Goal: Task Accomplishment & Management: Use online tool/utility

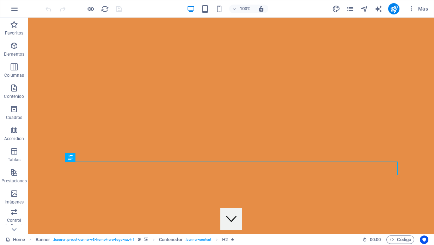
click at [289, 7] on div "100% Más" at bounding box center [237, 8] width 387 height 11
click at [352, 8] on icon "pages" at bounding box center [350, 9] width 8 height 8
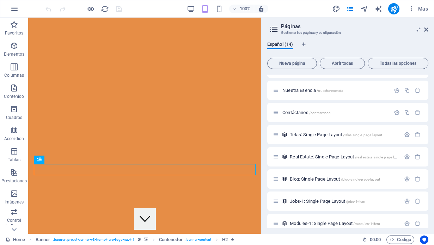
scroll to position [112, 0]
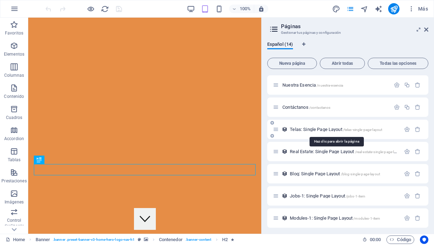
click at [297, 128] on span "Telas: Single Page Layout /telas-single-page-layout" at bounding box center [336, 129] width 92 height 5
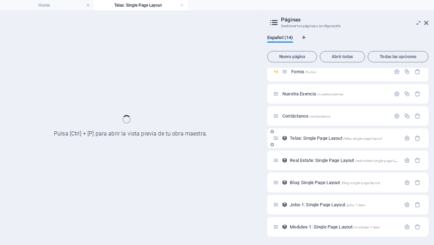
scroll to position [97, 0]
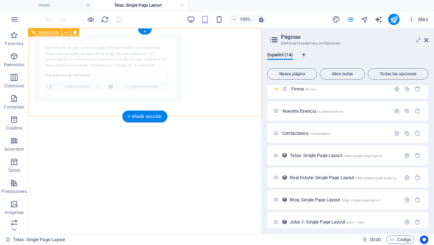
select select "68dca9d5acb8409f4005be93"
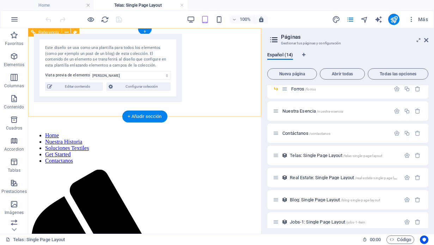
scroll to position [0, 0]
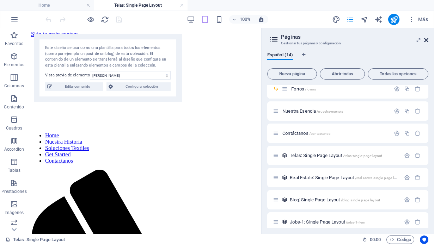
click at [427, 39] on icon at bounding box center [426, 40] width 4 height 6
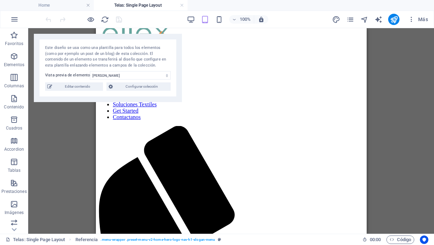
scroll to position [96, 0]
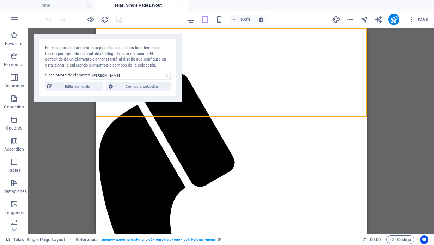
click at [373, 73] on div "Arrastra aquí para reemplazar el contenido existente. Si quieres crear un eleme…" at bounding box center [231, 131] width 406 height 206
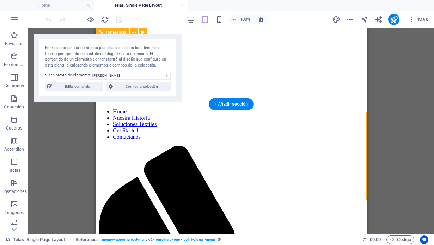
scroll to position [0, 0]
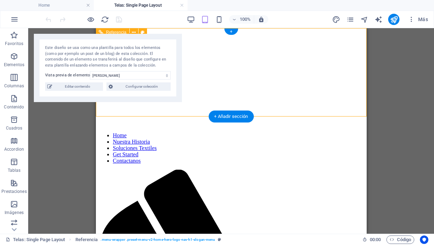
click at [142, 32] on icon at bounding box center [143, 32] width 4 height 7
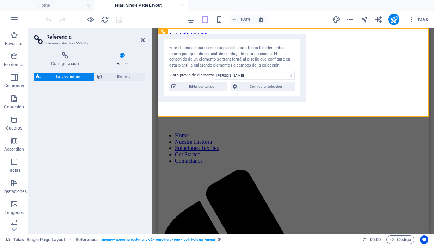
select select "rem"
select select "preset-menu-v2-home-hero-logo-nav-h1-slogan-menu"
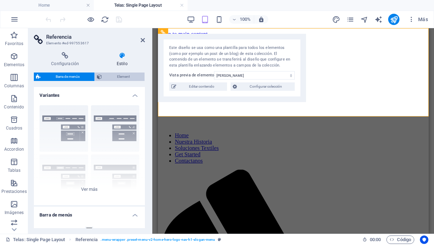
click at [128, 74] on span "Element" at bounding box center [123, 77] width 38 height 8
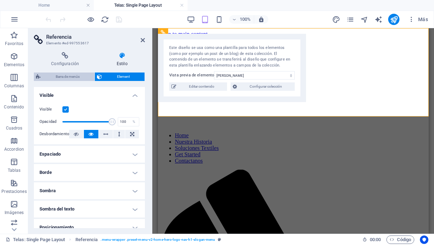
click at [71, 74] on span "Barra de menús" at bounding box center [68, 77] width 50 height 8
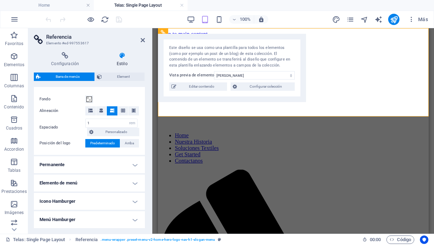
scroll to position [122, 0]
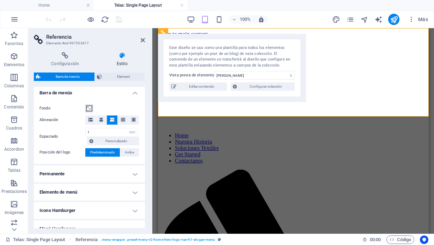
click at [91, 109] on span at bounding box center [89, 109] width 6 height 6
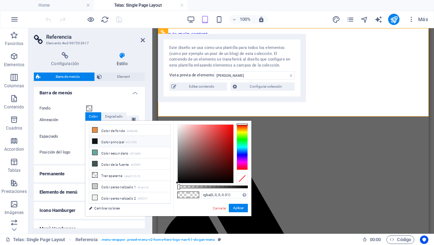
click at [94, 142] on icon at bounding box center [94, 141] width 5 height 5
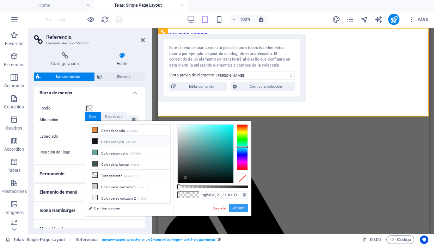
click at [234, 208] on button "Aplicar" at bounding box center [238, 208] width 19 height 8
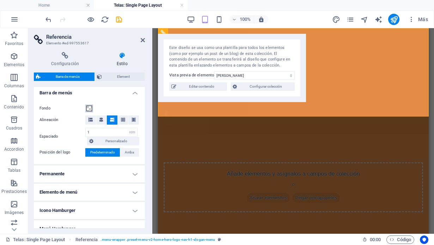
click at [89, 107] on span at bounding box center [89, 109] width 6 height 6
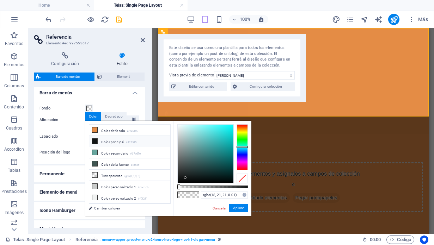
click at [95, 141] on icon at bounding box center [94, 141] width 5 height 5
click at [103, 141] on li "Color principal #121515" at bounding box center [129, 141] width 81 height 11
type input "#121515"
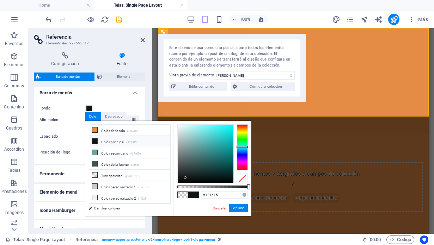
drag, startPoint x: 180, startPoint y: 187, endPoint x: 250, endPoint y: 188, distance: 69.8
click at [250, 188] on div at bounding box center [248, 187] width 3 height 5
click at [240, 207] on button "Aplicar" at bounding box center [238, 208] width 19 height 8
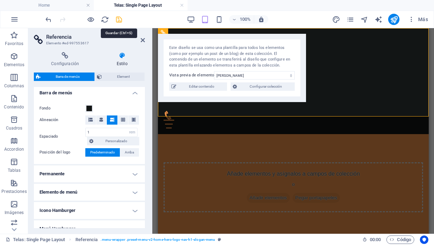
click at [121, 19] on icon "save" at bounding box center [119, 20] width 8 height 8
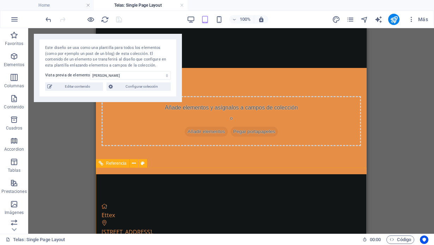
scroll to position [0, 0]
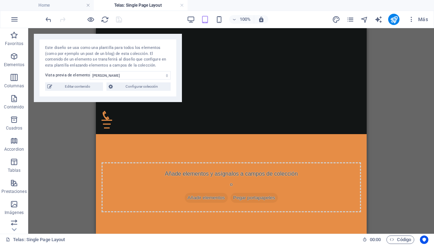
click at [65, 133] on div "Arrastra aquí para reemplazar el contenido existente. Si quieres crear un eleme…" at bounding box center [231, 131] width 406 height 206
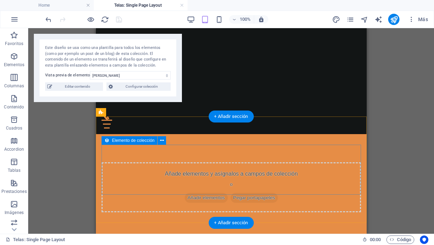
click at [190, 193] on span "Añadir elementos" at bounding box center [205, 198] width 43 height 10
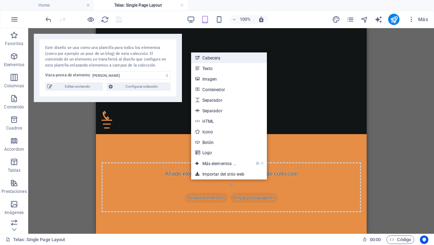
click at [232, 56] on link "Cabecera" at bounding box center [229, 58] width 76 height 11
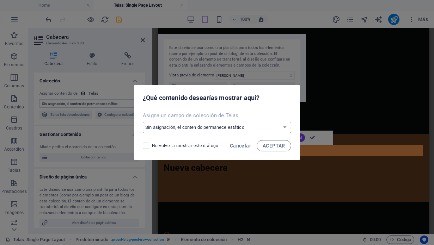
click at [220, 129] on select "Sin asignación, el contenido permanece estático Crear un campo nuevo Creado a l…" at bounding box center [217, 127] width 148 height 11
select select "name"
click at [144, 122] on select "Sin asignación, el contenido permanece estático Crear un campo nuevo Creado a l…" at bounding box center [217, 127] width 148 height 11
click at [273, 145] on span "ACEPTAR" at bounding box center [274, 146] width 23 height 6
select select "name"
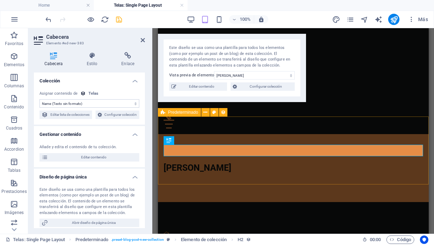
click at [249, 162] on div "[PERSON_NAME]" at bounding box center [293, 168] width 271 height 68
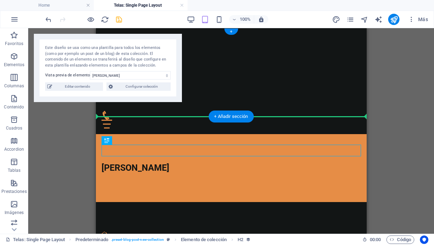
drag, startPoint x: 125, startPoint y: 154, endPoint x: 197, endPoint y: 79, distance: 103.7
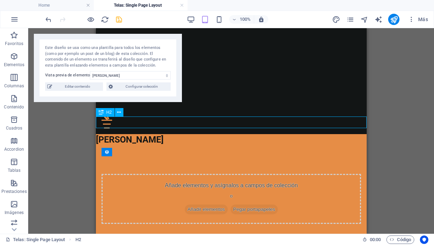
click at [180, 134] on div "[PERSON_NAME]" at bounding box center [231, 140] width 271 height 12
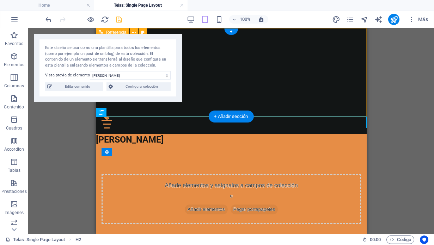
click at [220, 85] on div "Home Nuestra Historia Soluciones Textiles Get Started Contactanos" at bounding box center [231, 81] width 271 height 106
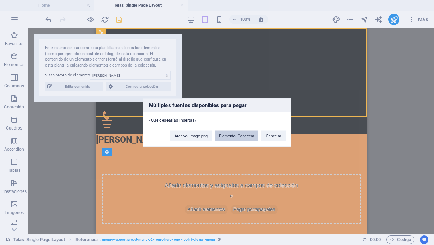
click at [239, 137] on button "Elemento: Cabecera" at bounding box center [237, 136] width 44 height 11
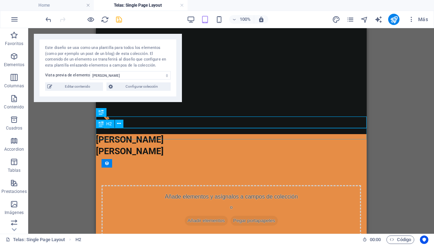
click at [148, 146] on div "[PERSON_NAME]" at bounding box center [231, 152] width 271 height 12
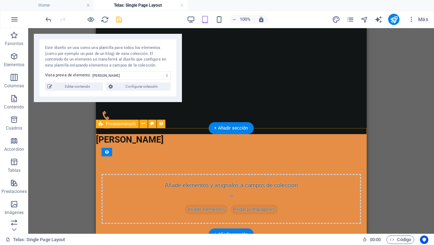
click at [164, 146] on div "Añade elementos y asígnalos a [PERSON_NAME] de colección o Añadir elementos Peg…" at bounding box center [231, 199] width 271 height 106
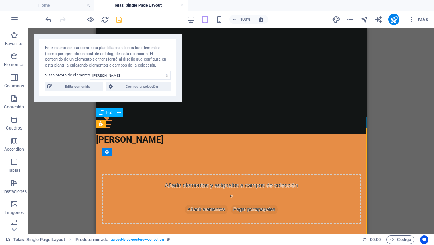
click at [189, 134] on div "[PERSON_NAME]" at bounding box center [231, 140] width 271 height 12
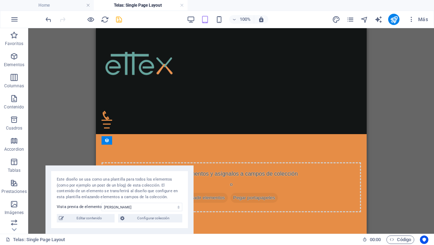
drag, startPoint x: 119, startPoint y: 39, endPoint x: 124, endPoint y: 214, distance: 175.3
click at [124, 214] on div "Este diseño se usa como una plantilla para todos los elementos (como por ejempl…" at bounding box center [119, 200] width 148 height 68
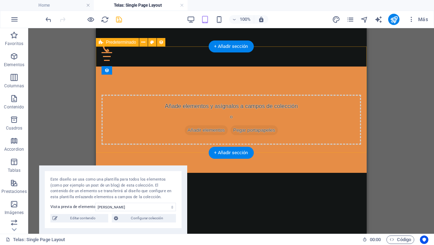
scroll to position [70, 0]
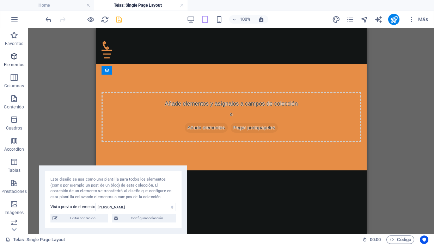
click at [15, 53] on icon "button" at bounding box center [14, 56] width 8 height 8
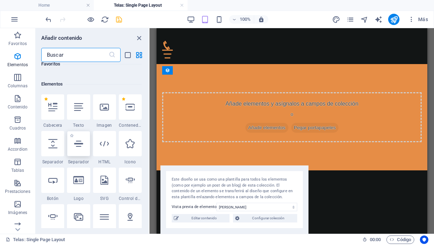
scroll to position [126, 0]
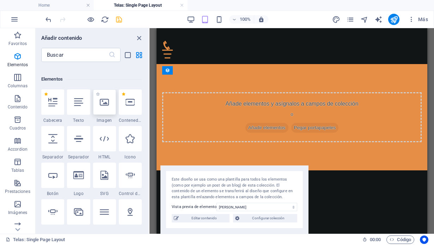
click at [103, 108] on div at bounding box center [104, 102] width 23 height 25
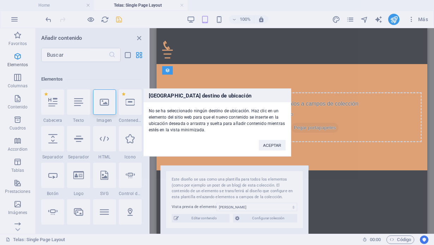
click at [137, 75] on div "[GEOGRAPHIC_DATA] destino de ubicación No se ha seleccionado ningún destino de …" at bounding box center [217, 122] width 434 height 245
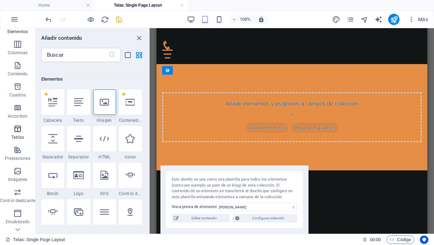
scroll to position [35, 0]
click at [17, 63] on icon "button" at bounding box center [17, 64] width 8 height 8
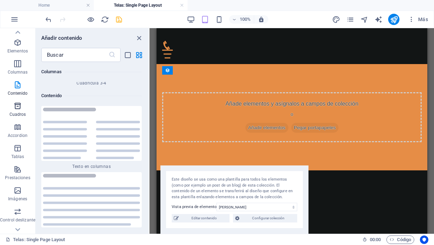
scroll to position [1, 0]
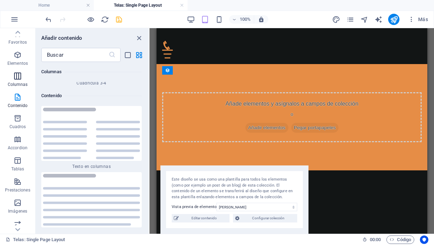
click at [18, 78] on icon "button" at bounding box center [17, 76] width 8 height 8
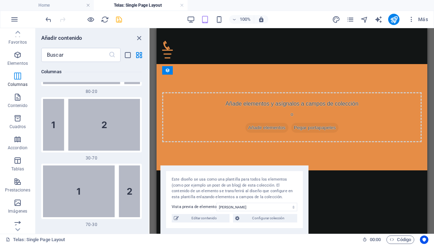
scroll to position [407, 0]
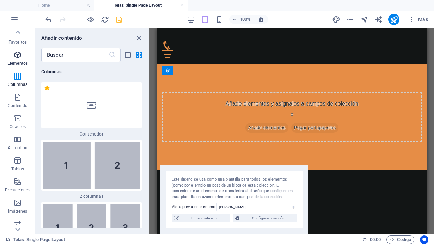
click at [15, 56] on icon "button" at bounding box center [17, 55] width 8 height 8
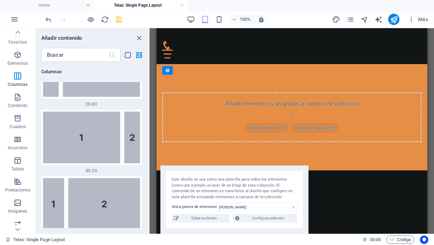
scroll to position [884, 0]
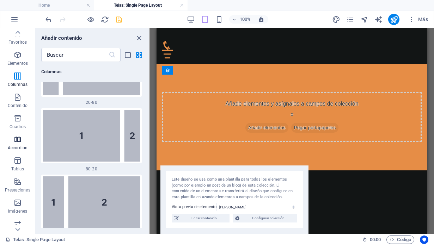
click at [23, 141] on span "Accordion" at bounding box center [17, 143] width 35 height 17
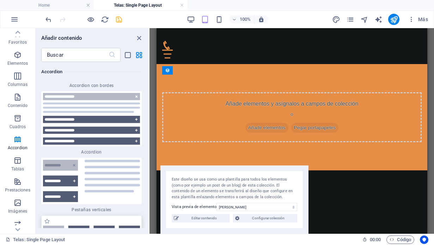
scroll to position [4431, 0]
